Goal: Task Accomplishment & Management: Manage account settings

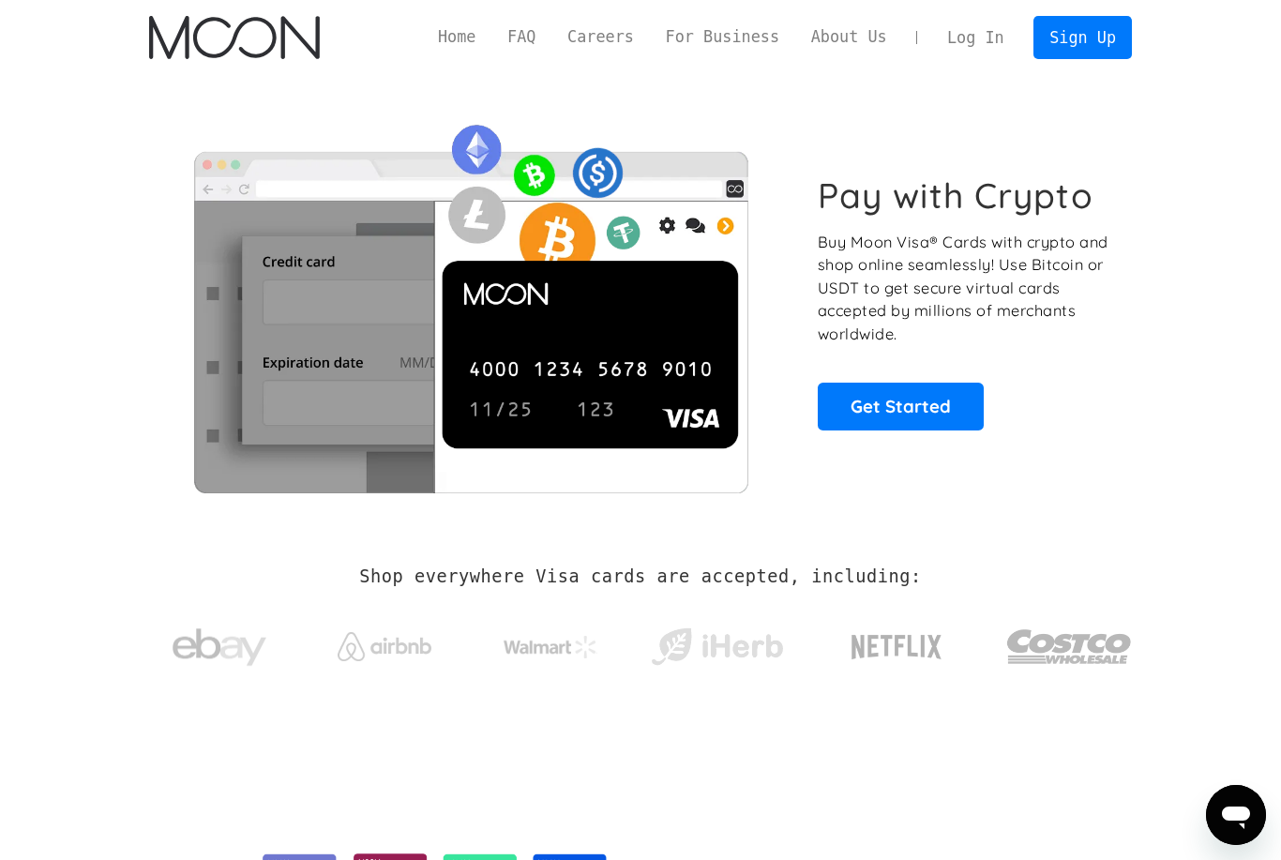
click at [977, 40] on link "Log In" at bounding box center [975, 37] width 88 height 41
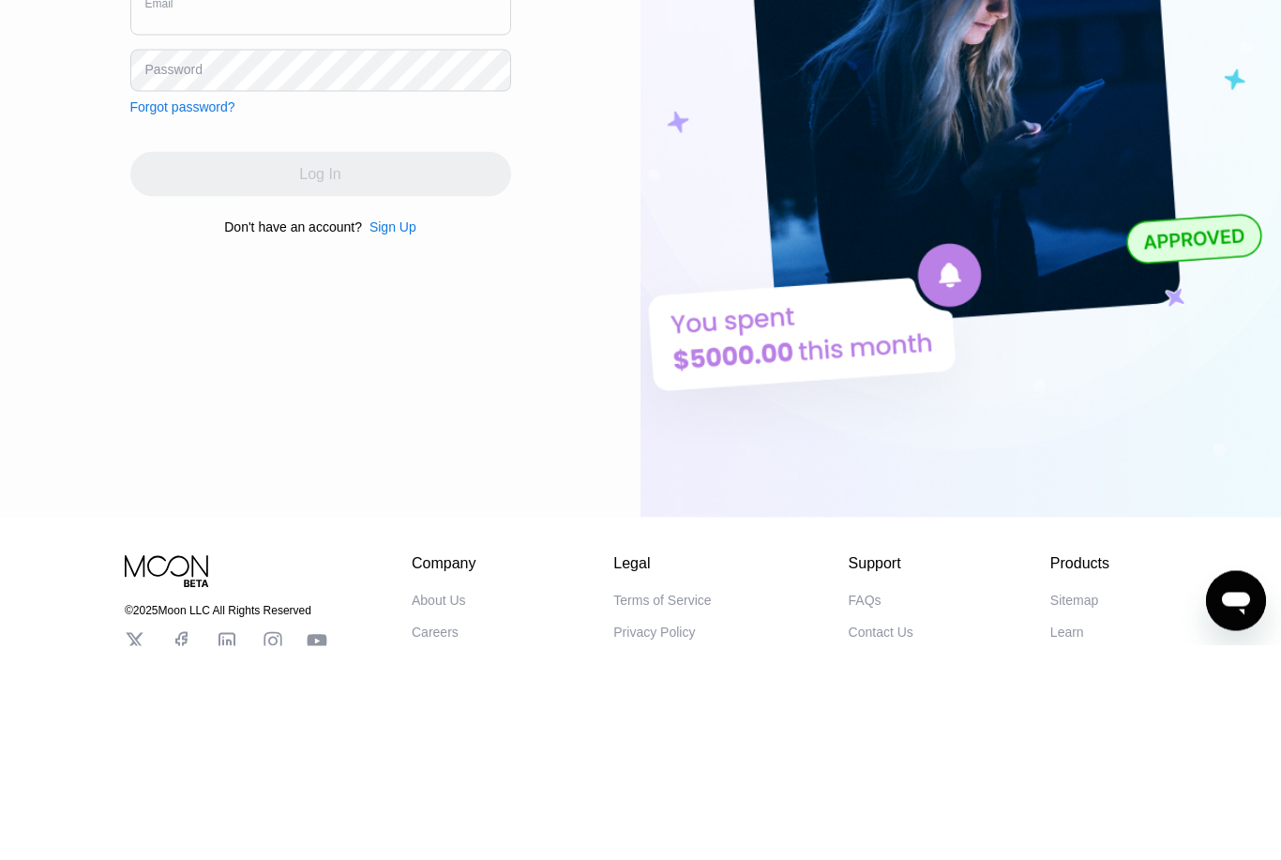
type input "[EMAIL_ADDRESS][DOMAIN_NAME]"
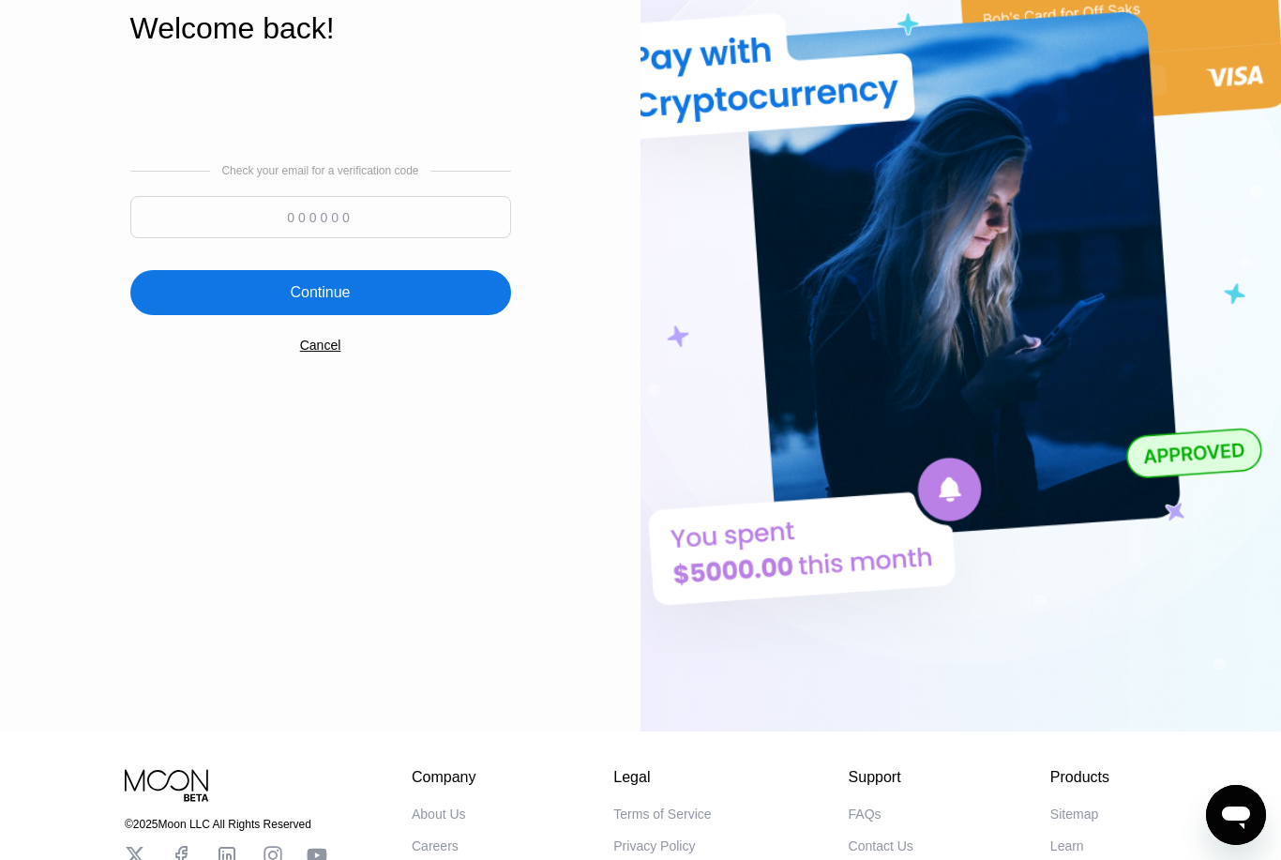
click at [316, 238] on input at bounding box center [320, 217] width 381 height 42
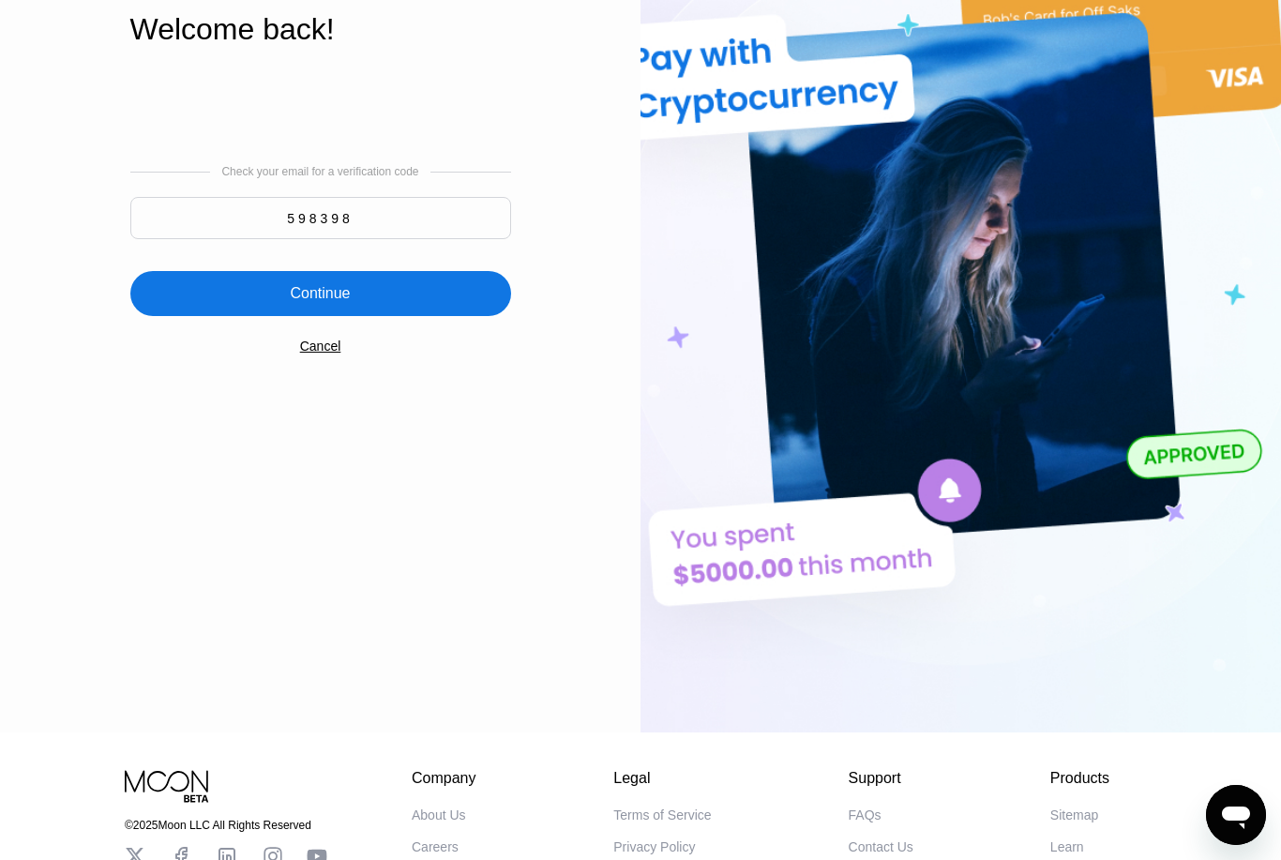
type input "598398"
click at [460, 316] on div "Continue" at bounding box center [320, 293] width 381 height 45
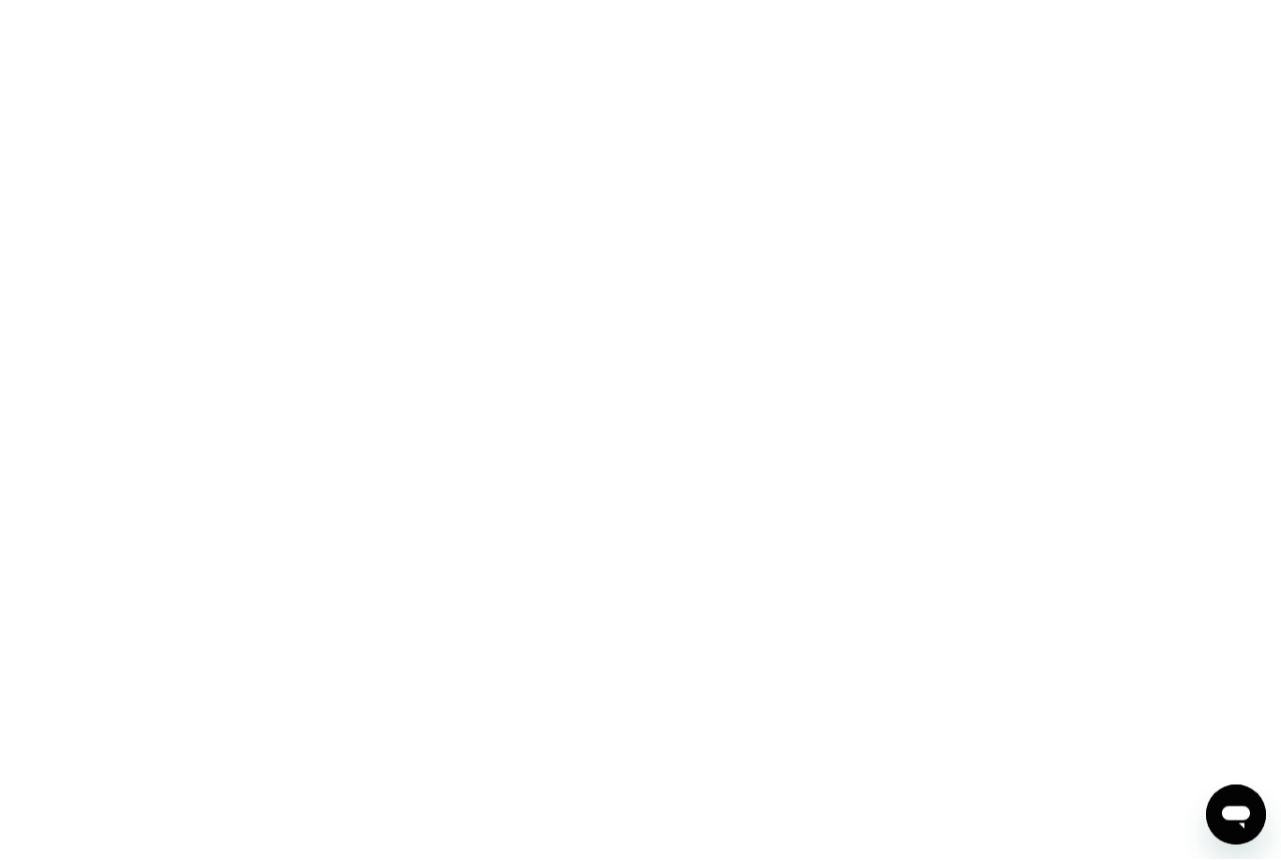
scroll to position [0, 0]
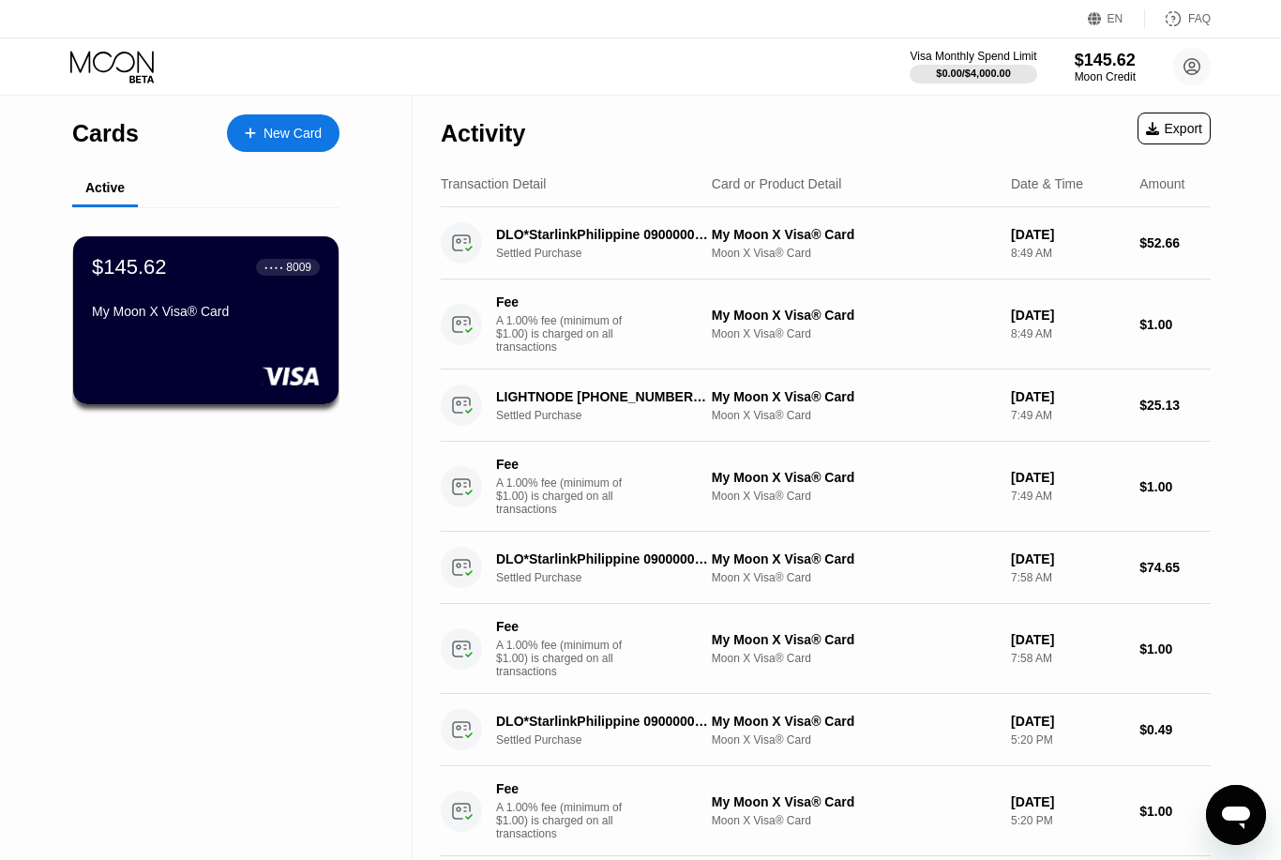
click at [1083, 67] on div "$145.62" at bounding box center [1105, 61] width 61 height 20
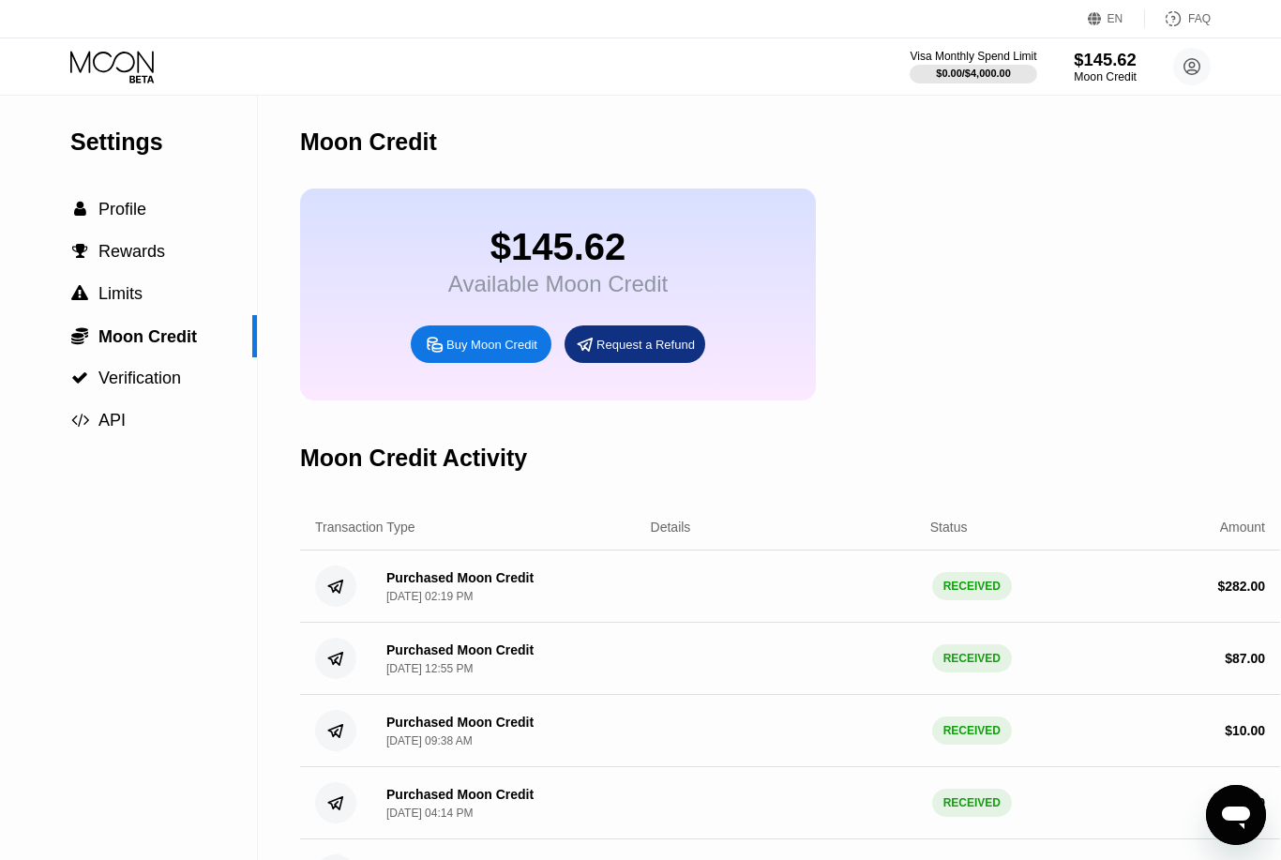
click at [129, 297] on span "Limits" at bounding box center [120, 293] width 44 height 19
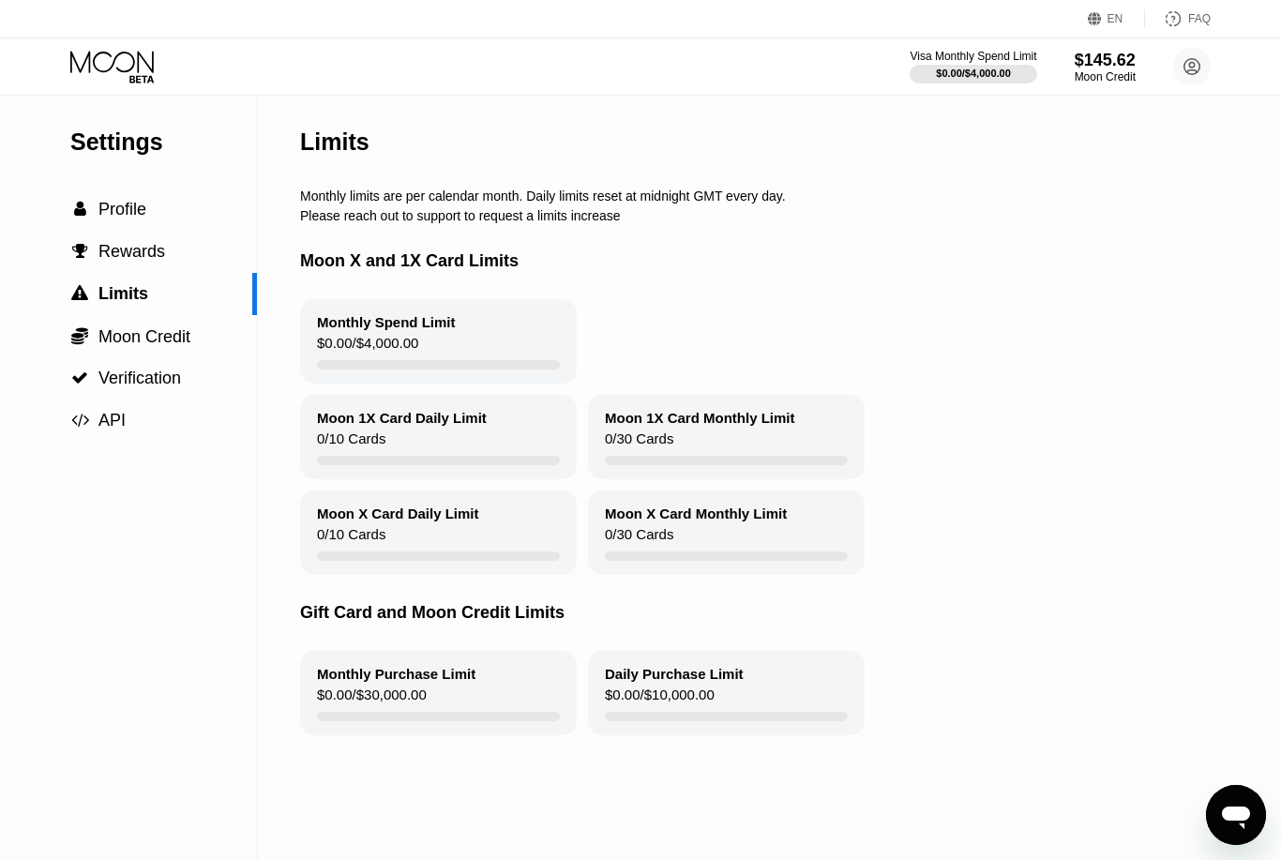
click at [146, 243] on span "Rewards" at bounding box center [131, 251] width 67 height 19
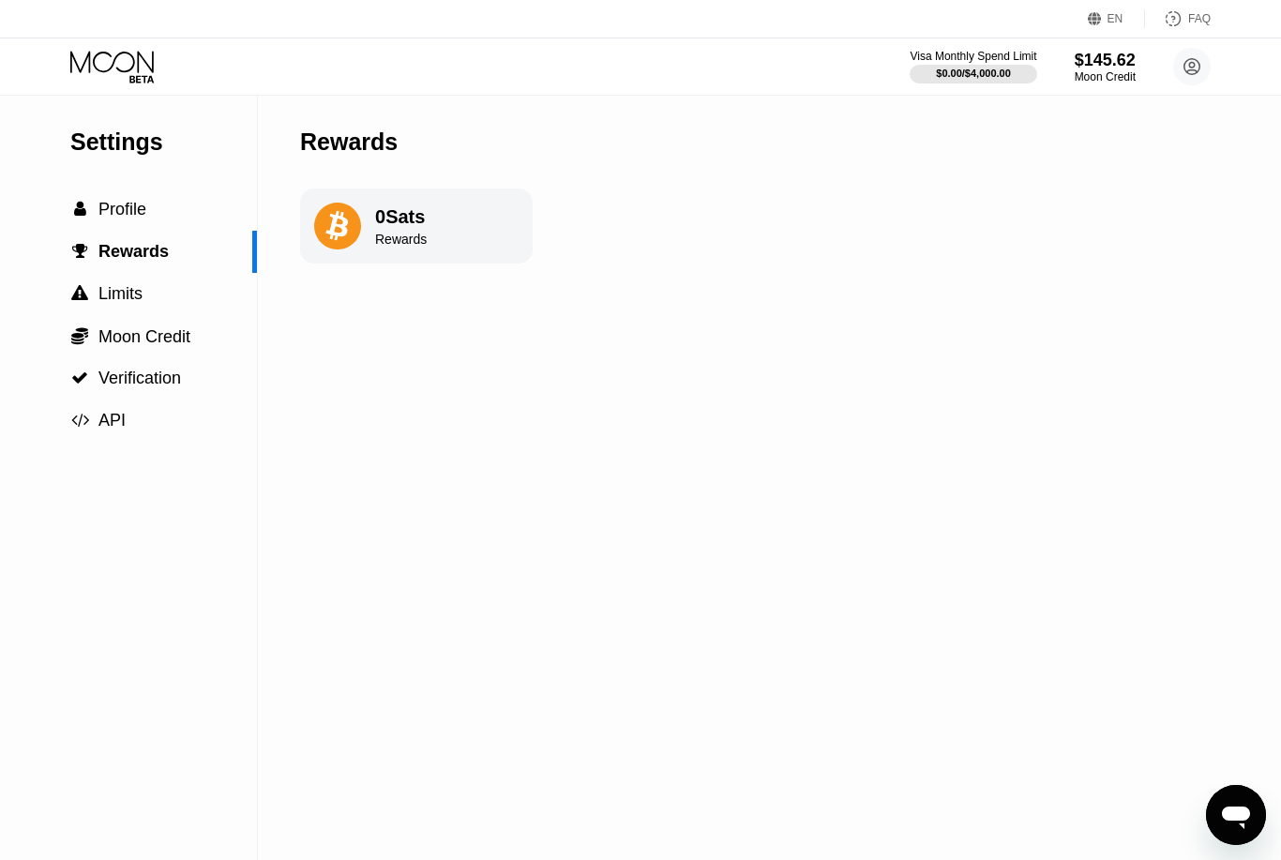
click at [141, 212] on span "Profile" at bounding box center [122, 209] width 48 height 19
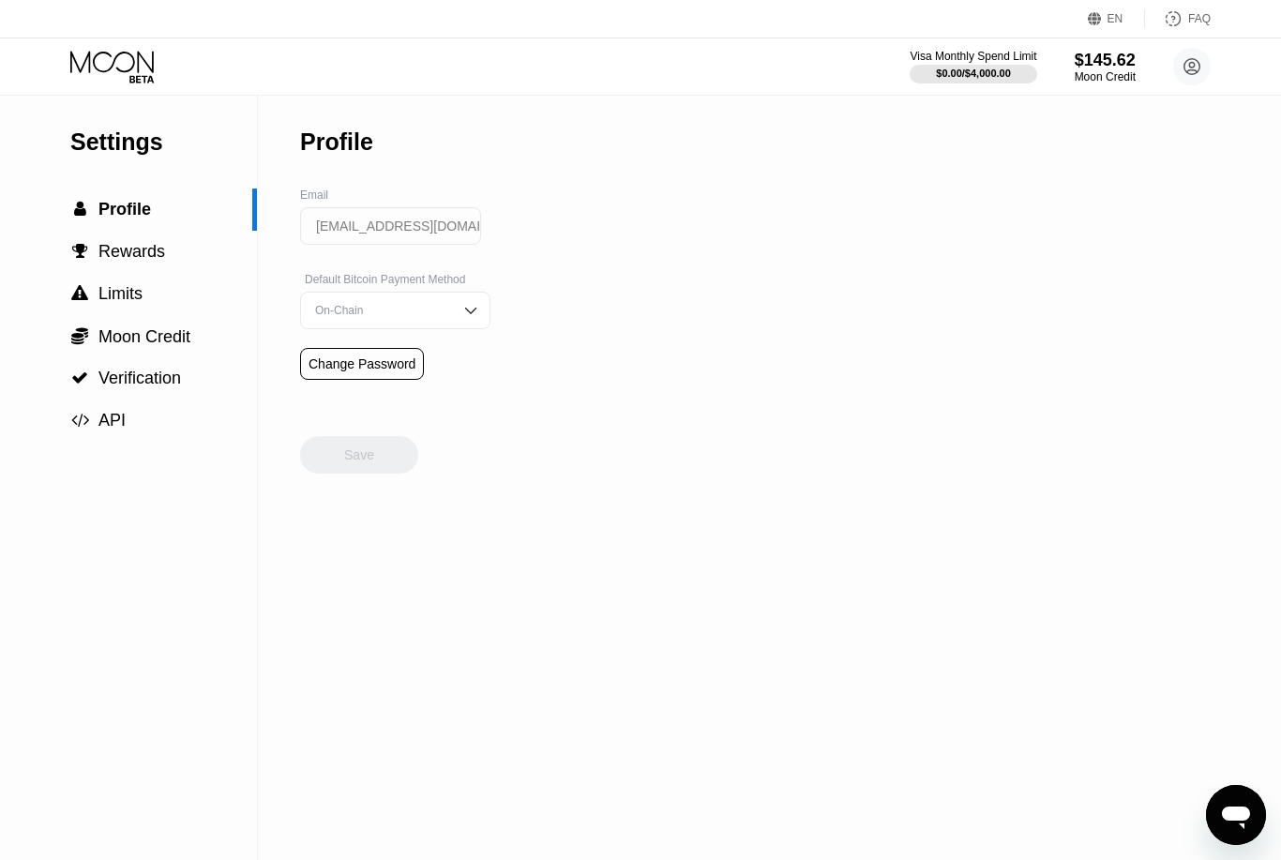
click at [162, 253] on span "Rewards" at bounding box center [131, 251] width 67 height 19
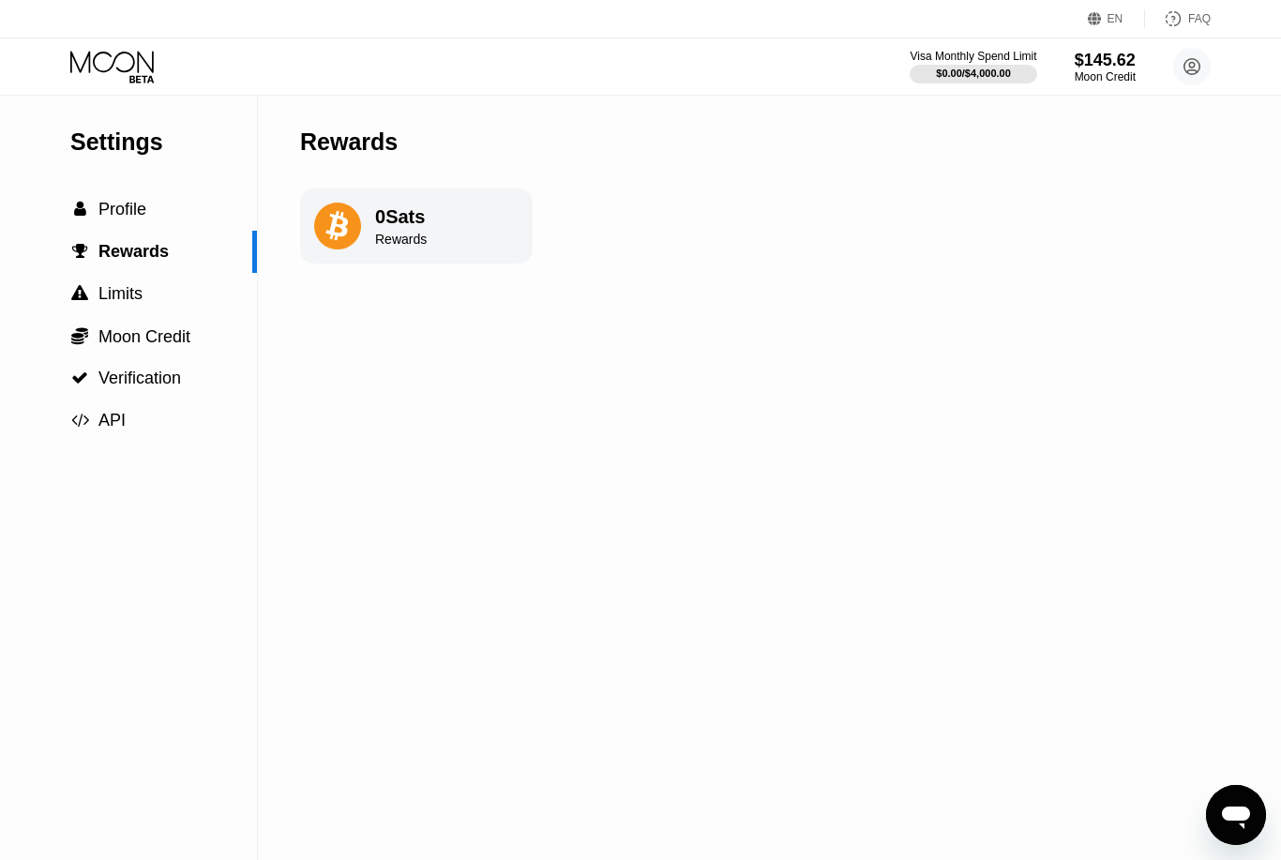
click at [1180, 69] on circle at bounding box center [1192, 67] width 38 height 38
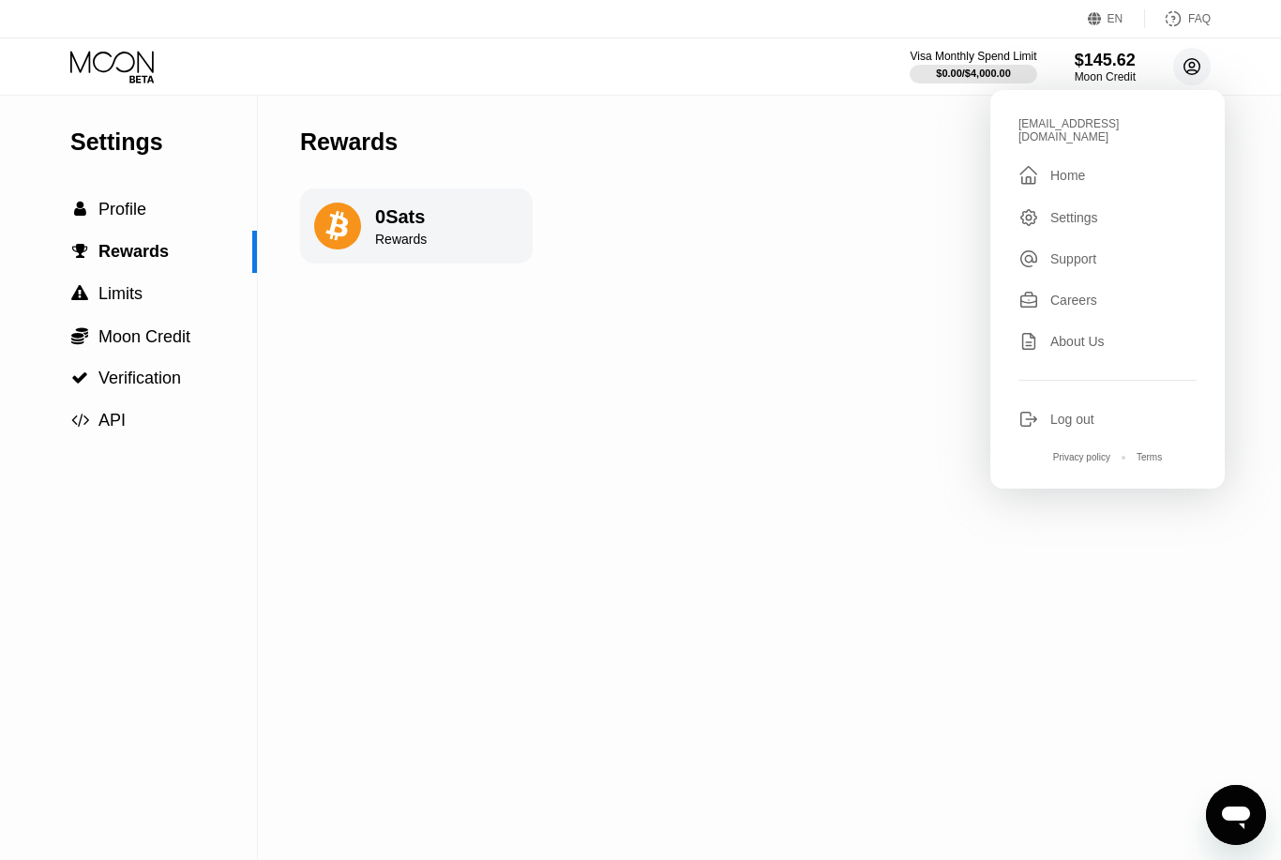
click at [1053, 413] on div "Log out" at bounding box center [1072, 419] width 44 height 15
